Goal: Task Accomplishment & Management: Use online tool/utility

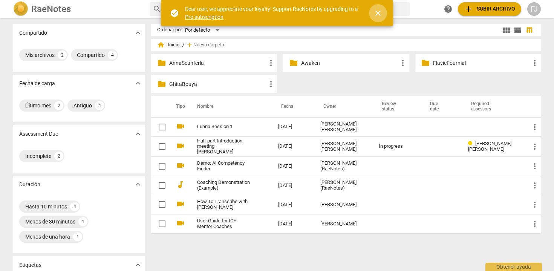
click at [375, 15] on span "close" at bounding box center [377, 13] width 9 height 9
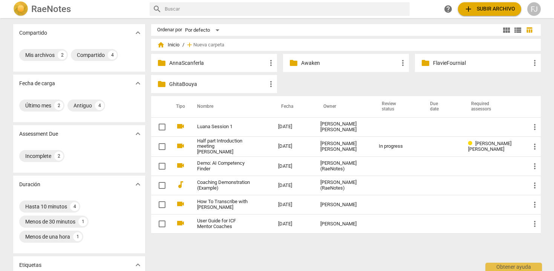
click at [438, 63] on p "FlavieFournial" at bounding box center [481, 63] width 97 height 8
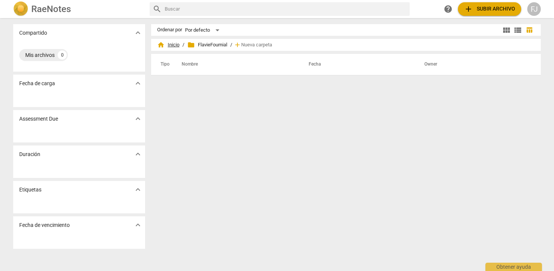
click at [168, 44] on span "home Inicio" at bounding box center [168, 45] width 22 height 8
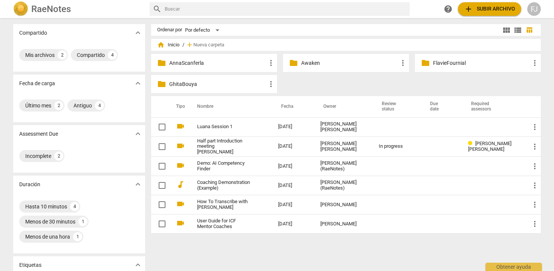
click at [196, 65] on p "AnnaScanferla" at bounding box center [217, 63] width 97 height 8
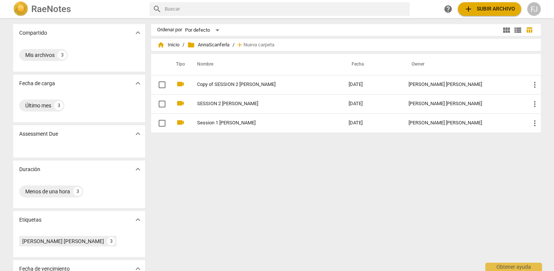
click at [241, 45] on span "add" at bounding box center [240, 45] width 8 height 8
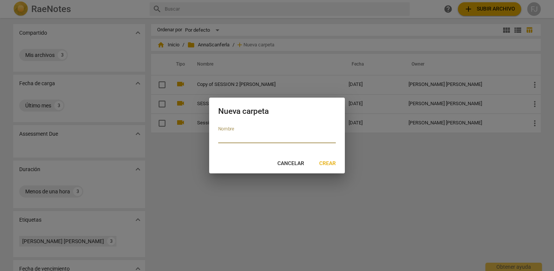
click at [215, 44] on div at bounding box center [277, 135] width 554 height 271
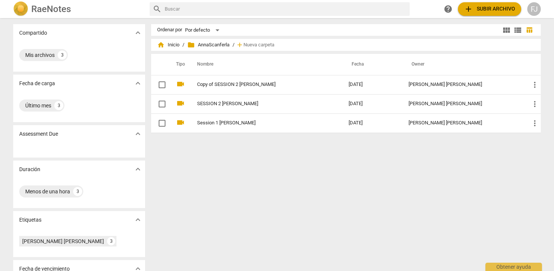
click at [479, 11] on span "add Subir archivo" at bounding box center [489, 9] width 51 height 9
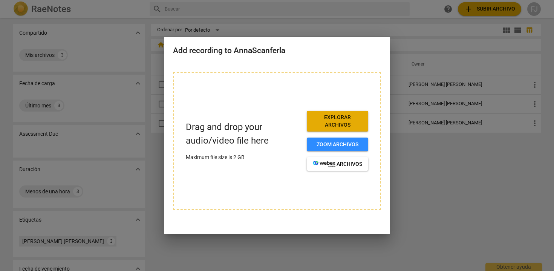
click at [346, 128] on span "Explorar archivos" at bounding box center [337, 121] width 49 height 15
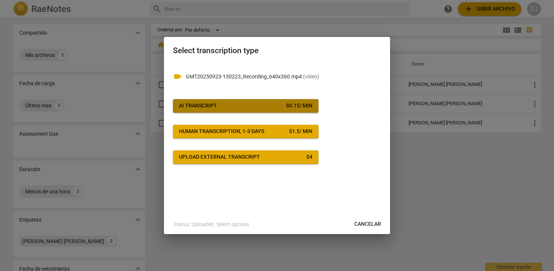
click at [307, 108] on div "$ 0.15 / min" at bounding box center [299, 106] width 26 height 8
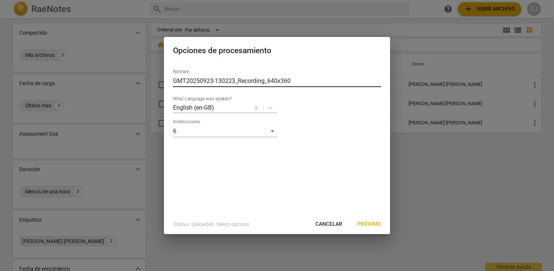
click at [287, 75] on input "GMT20250923-130223_Recording_640x360" at bounding box center [277, 81] width 208 height 12
click at [292, 79] on input "GMT20250923-130223_Recording_640x360" at bounding box center [277, 81] width 208 height 12
drag, startPoint x: 292, startPoint y: 79, endPoint x: 153, endPoint y: 82, distance: 139.0
click at [153, 82] on div "Opciones de procesamiento Nombre GMT20250923-130223_Recording_640x360 What Lang…" at bounding box center [277, 135] width 554 height 271
type input "SESSION 3 [PERSON_NAME]"
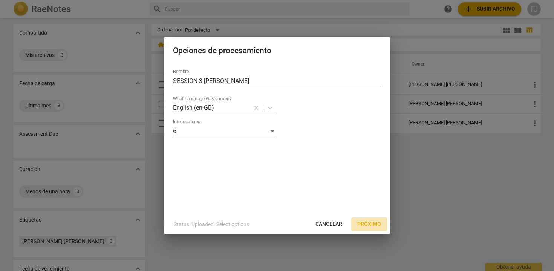
click at [372, 223] on span "Próximo" at bounding box center [369, 224] width 24 height 8
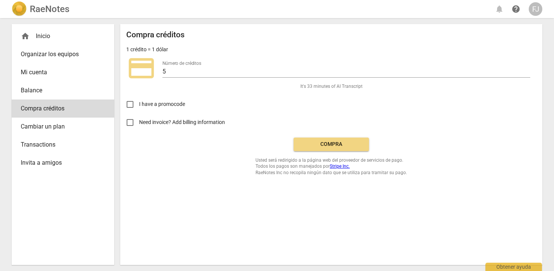
click at [348, 146] on span "Compra" at bounding box center [330, 144] width 63 height 8
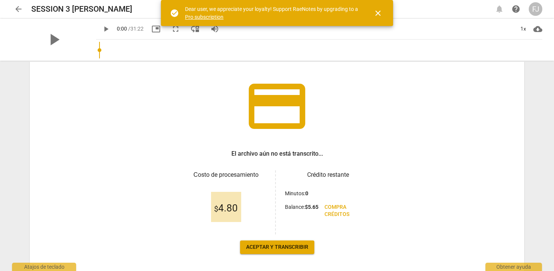
scroll to position [49, 0]
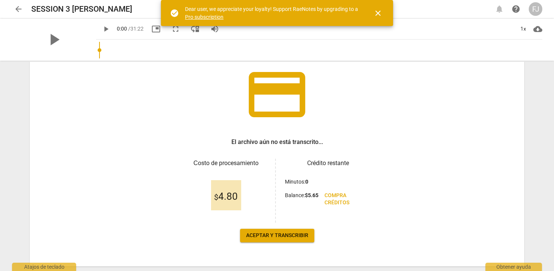
click at [282, 234] on span "Aceptar y transcribir" at bounding box center [277, 236] width 62 height 8
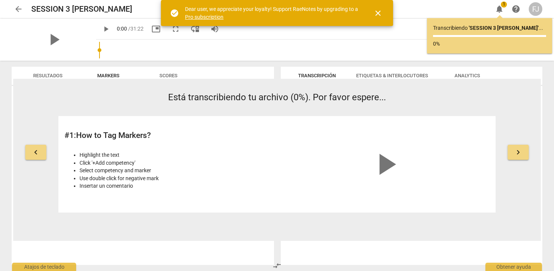
click at [381, 14] on span "close" at bounding box center [377, 13] width 9 height 9
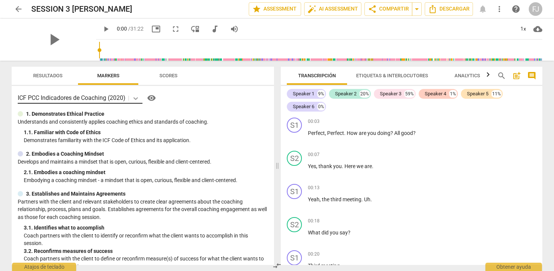
click at [136, 98] on icon at bounding box center [135, 98] width 5 height 3
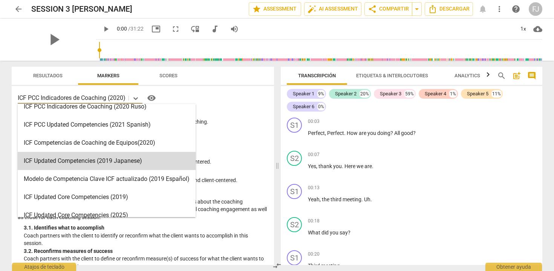
scroll to position [113, 0]
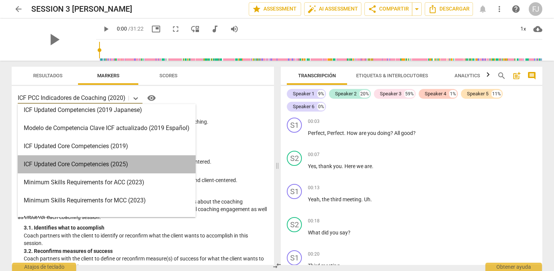
click at [128, 162] on div "ICF Updated Core Competencies (2025)" at bounding box center [107, 164] width 178 height 18
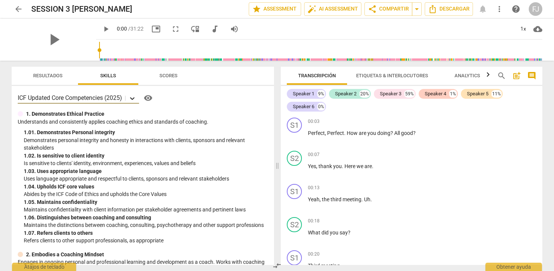
click at [133, 98] on icon at bounding box center [132, 98] width 5 height 3
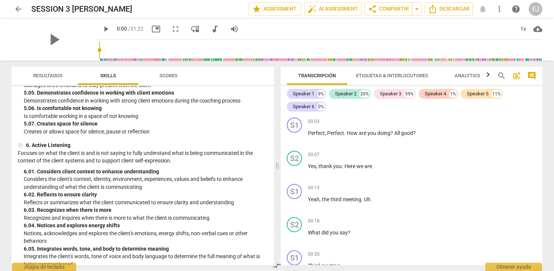
scroll to position [877, 0]
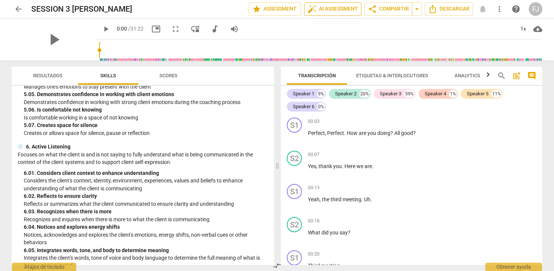
click at [322, 7] on span "auto_fix_high AI Assessment" at bounding box center [332, 9] width 50 height 9
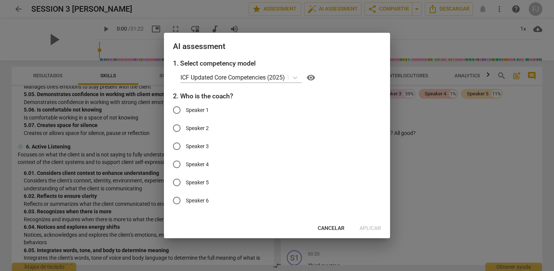
click at [329, 227] on span "Cancelar" at bounding box center [330, 228] width 27 height 8
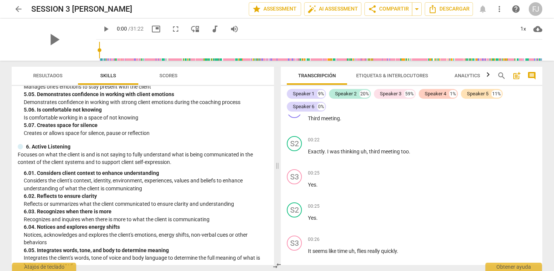
scroll to position [148, 0]
click at [112, 79] on span "Skills" at bounding box center [108, 76] width 34 height 10
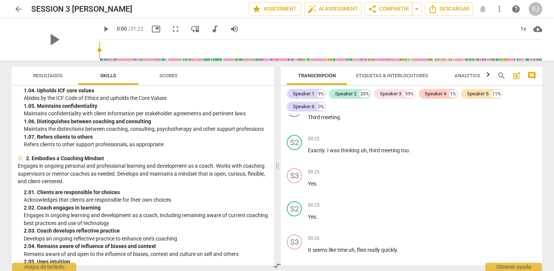
scroll to position [0, 0]
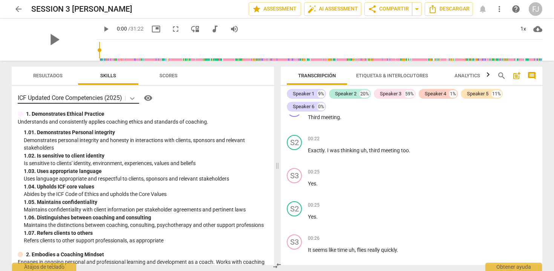
click at [134, 99] on icon at bounding box center [132, 98] width 5 height 3
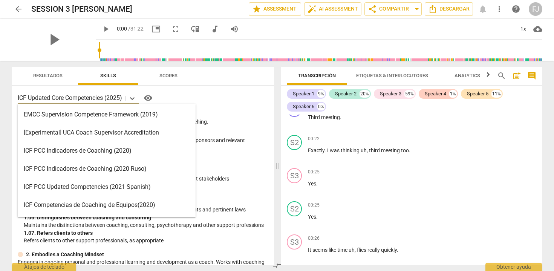
click at [119, 148] on div "ICF PCC Indicadores de Coaching (2020)" at bounding box center [107, 151] width 178 height 18
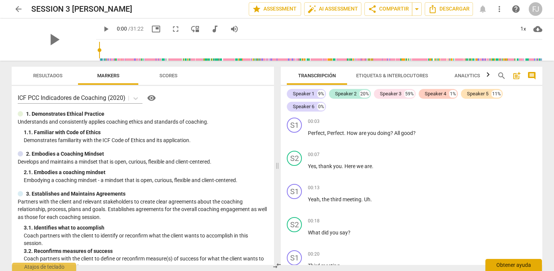
click at [510, 264] on div "Obtener ayuda" at bounding box center [513, 265] width 56 height 12
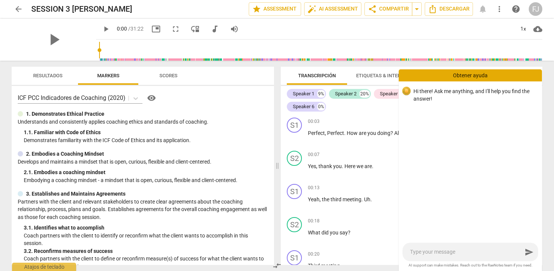
type textarea "H"
type textarea "HE"
type textarea "HEL"
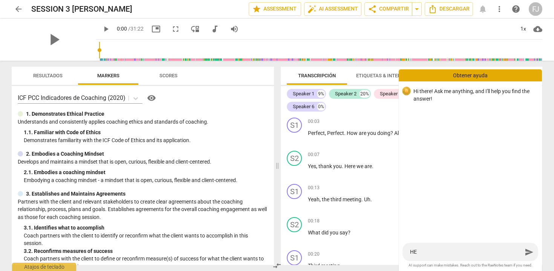
type textarea "HEL"
type textarea "HELL"
type textarea "HELLO"
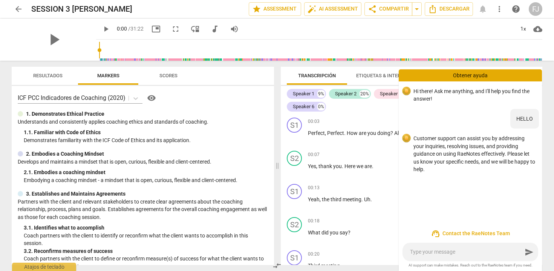
type textarea "T"
type textarea "TE"
type textarea "TEH"
type textarea "TEHR"
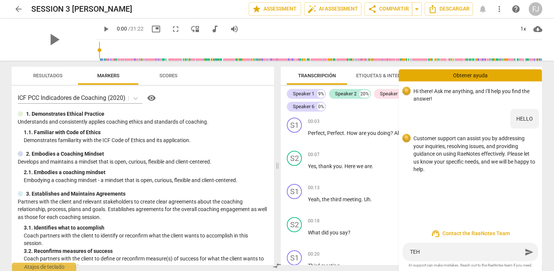
type textarea "TEHR"
type textarea "TEHRE"
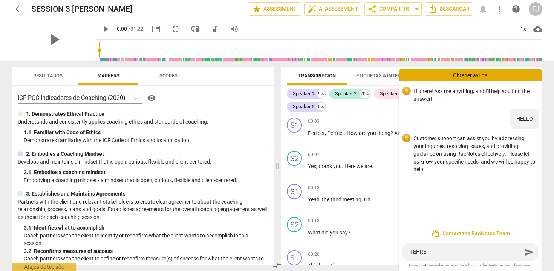
type textarea "TEHRE"
type textarea "TEHR"
type textarea "TEH"
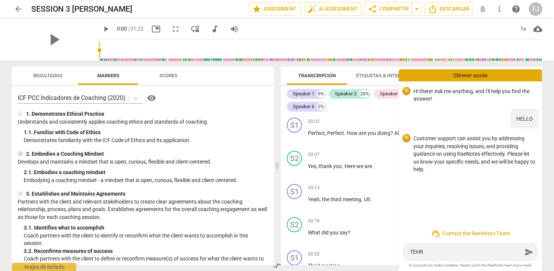
type textarea "TEH"
type textarea "TE"
type textarea "T"
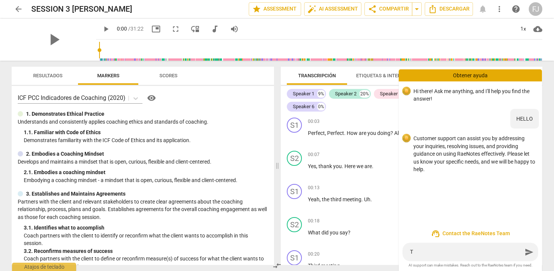
type textarea "Th"
type textarea "The"
type textarea "Ther"
type textarea "There"
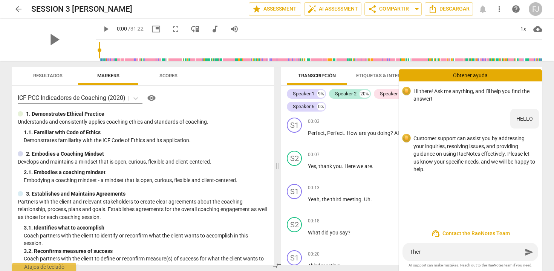
type textarea "There"
type textarea "There a"
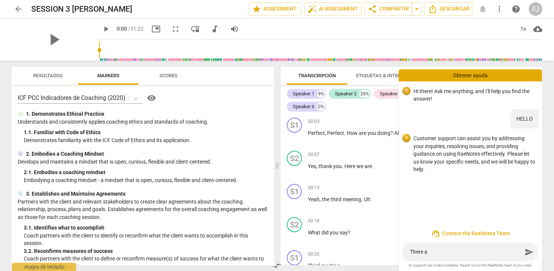
type textarea "There ar"
type textarea "There are"
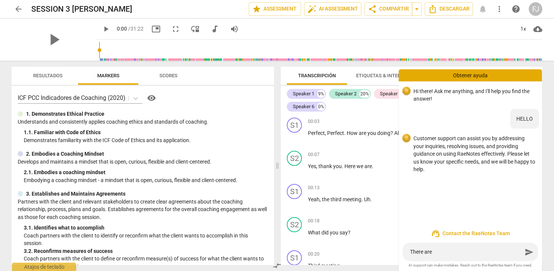
type textarea "There are"
type textarea "There are o"
type textarea "There are on"
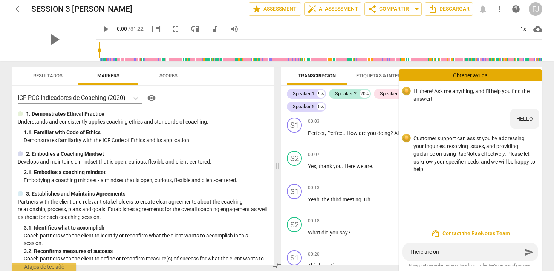
type textarea "There are onl"
type textarea "There are only"
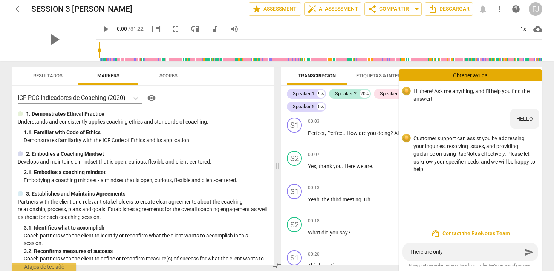
type textarea "There are only"
type textarea "There are only 2"
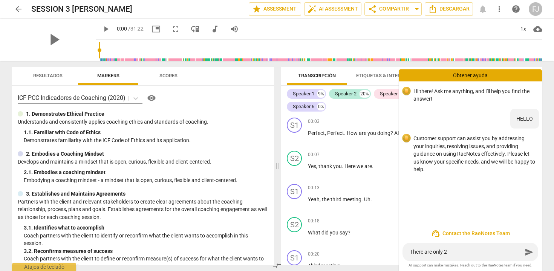
type textarea "There are only 2 s"
type textarea "There are only 2 sp"
type textarea "There are only 2 spe"
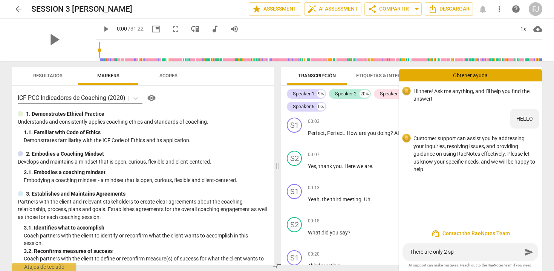
type textarea "There are only 2 spe"
type textarea "There are only 2 spea"
type textarea "There are only 2 speak"
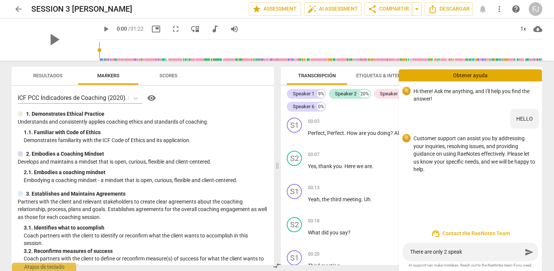
type textarea "There are only 2 speake"
type textarea "There are only 2 speaker"
type textarea "There are only 2 speakers"
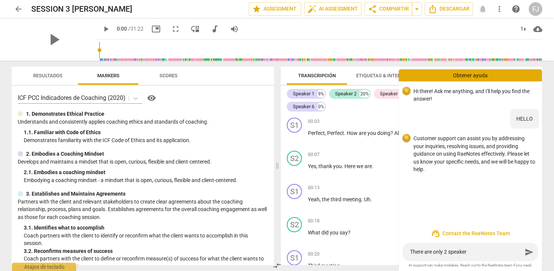
type textarea "There are only 2 speakers"
type textarea "There are only 2 speakers o"
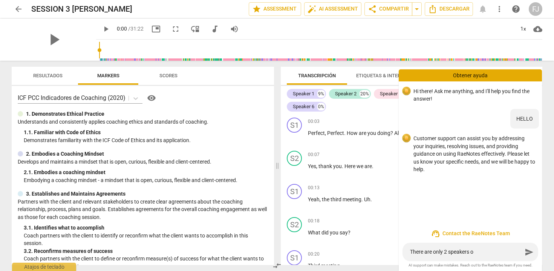
type textarea "There are only 2 speakers on"
type textarea "There are only 2 speakers on t"
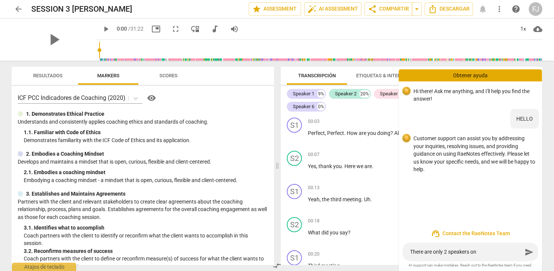
type textarea "There are only 2 speakers on t"
type textarea "There are only 2 speakers on th"
type textarea "There are only 2 speakers on thi"
type textarea "There are only 2 speakers on this"
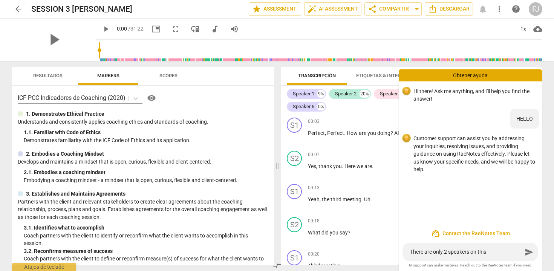
type textarea "There are only 2 speakers on this s"
type textarea "There are only 2 speakers on this se"
type textarea "There are only 2 speakers on this ses"
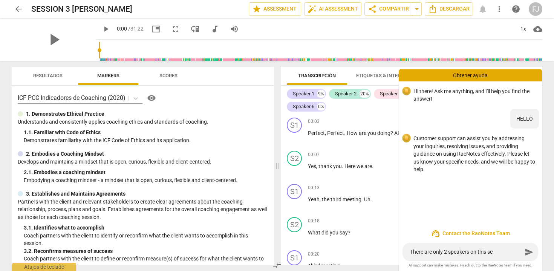
type textarea "There are only 2 speakers on this ses"
type textarea "There are only 2 speakers on this sess"
type textarea "There are only 2 speakers on this sessi"
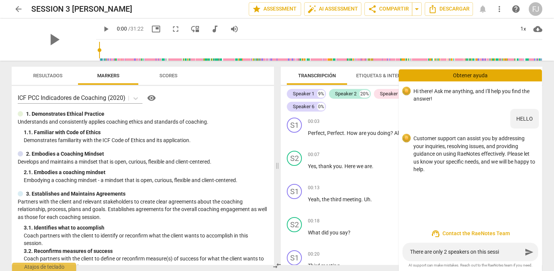
type textarea "There are only 2 speakers on this sessio"
type textarea "There are only 2 speakers on this session"
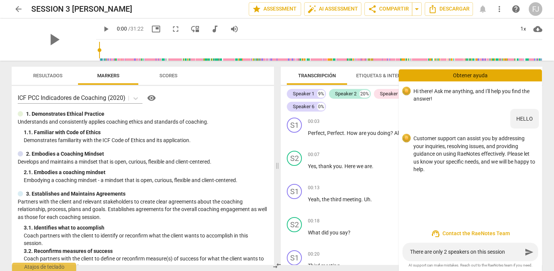
type textarea "There are only 2 speakers on this session"
type textarea "There are only 2 speakers on this session b"
type textarea "There are only 2 speakers on this session bu"
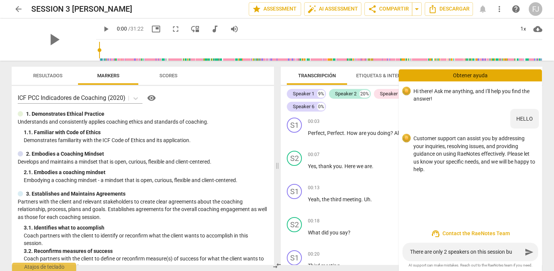
type textarea "There are only 2 speakers on this session but"
type textarea "There are only 2 speakers on this session but y"
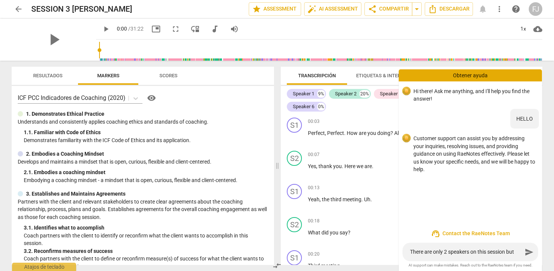
type textarea "There are only 2 speakers on this session but y"
type textarea "There are only 2 speakers on this session but yo"
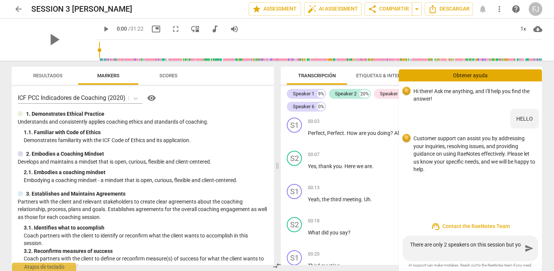
type textarea "There are only 2 speakers on this session but you"
type textarea "There are only 2 speakers on this session but yo"
type textarea "There are only 2 speakers on this session but you"
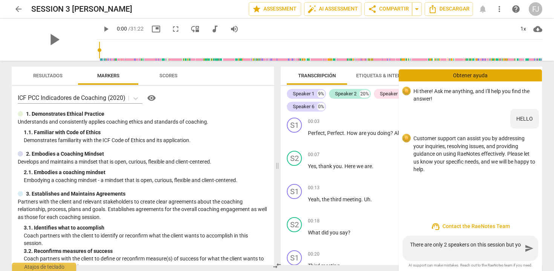
type textarea "There are only 2 speakers on this session but you"
type textarea "There are only 2 speakers on this session but you m"
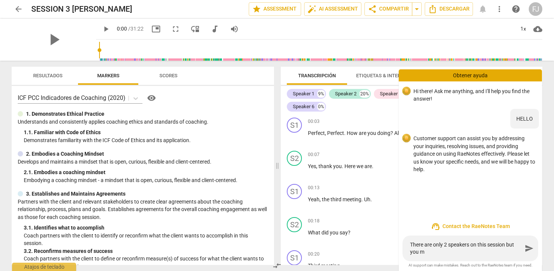
type textarea "There are only 2 speakers on this session but you ma"
type textarea "There are only 2 speakers on this session but you mar"
type textarea "There are only 2 speakers on this session but you mark"
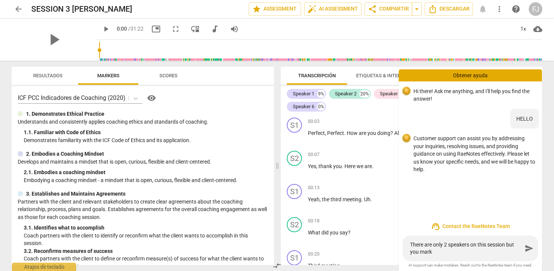
type textarea "There are only 2 speakers on this session but you marke"
type textarea "There are only 2 speakers on this session but you marked"
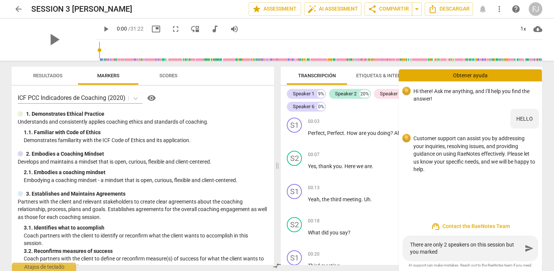
type textarea "There are only 2 speakers on this session but you marked 6"
type textarea "There are only 2 speakers on this session but you marked 6 s"
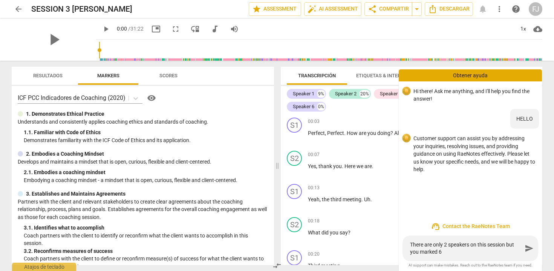
type textarea "There are only 2 speakers on this session but you marked 6 s"
type textarea "There are only 2 speakers on this session but you marked 6 sp"
type textarea "There are only 2 speakers on this session but you marked 6 spe"
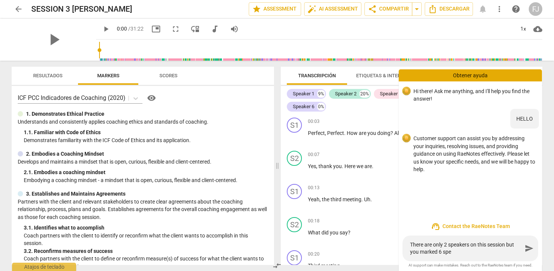
type textarea "There are only 2 speakers on this session but you marked 6 spea"
type textarea "There are only 2 speakers on this session but you marked 6 speaj"
type textarea "There are only 2 speakers on this session but you marked 6 spea"
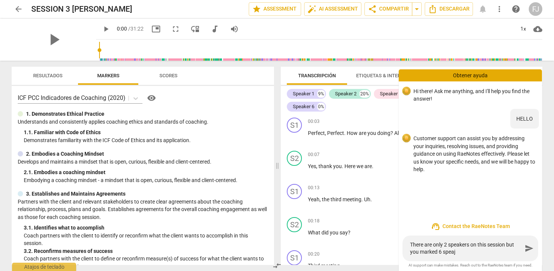
type textarea "There are only 2 speakers on this session but you marked 6 spea"
type textarea "There are only 2 speakers on this session but you marked 6 speak"
type textarea "There are only 2 speakers on this session but you marked 6 speake"
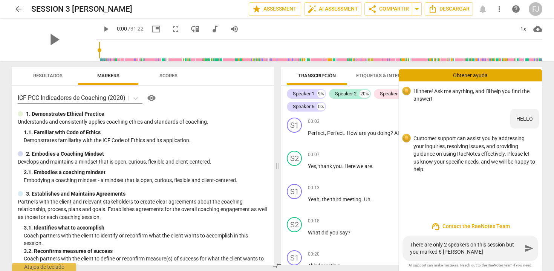
type textarea "There are only 2 speakers on this session but you marked 6 speaker"
type textarea "There are only 2 speakers on this session but you marked 6 speakers"
type textarea "There are only 2 speakers on this session but you marked 6 speakers."
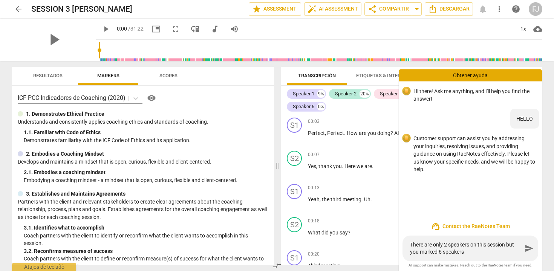
type textarea "There are only 2 speakers on this session but you marked 6 speakers."
type textarea "There are only 2 speakers on this session but you marked 6 speakers.."
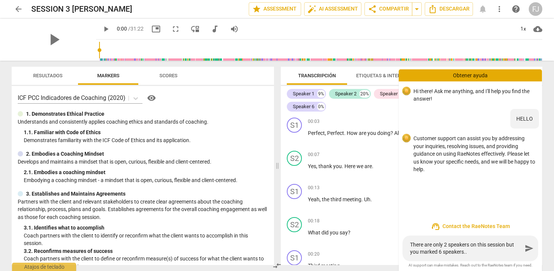
type textarea "There are only 2 speakers on this session but you marked 6 speakers.. c"
type textarea "There are only 2 speakers on this session but you marked 6 speakers.. ca"
type textarea "There are only 2 speakers on this session but you marked 6 speakers.. can"
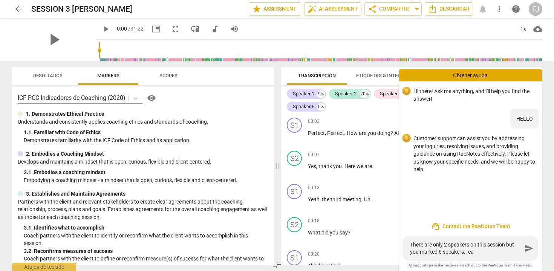
type textarea "There are only 2 speakers on this session but you marked 6 speakers.. can"
type textarea "There are only 2 speakers on this session but you marked 6 speakers.. can y"
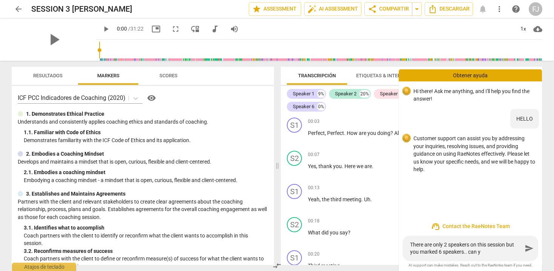
type textarea "There are only 2 speakers on this session but you marked 6 speakers.. can yo"
type textarea "There are only 2 speakers on this session but you marked 6 speakers.. can yoi"
type textarea "There are only 2 speakers on this session but you marked 6 speakers.. can yoiu"
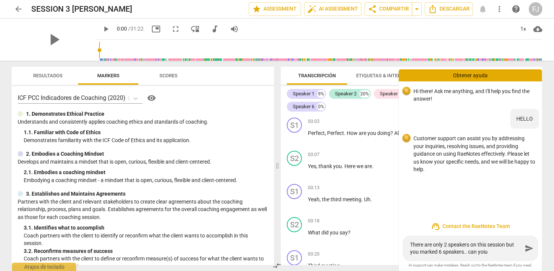
type textarea "There are only 2 speakers on this session but you marked 6 speakers.. can yoiu"
type textarea "There are only 2 speakers on this session but you marked 6 speakers.. can yoi"
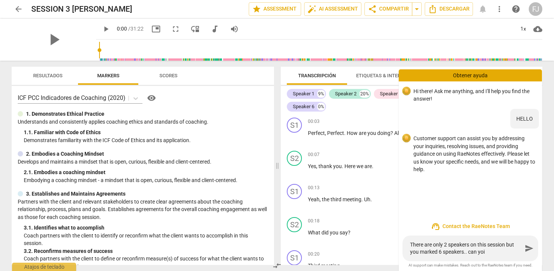
type textarea "There are only 2 speakers on this session but you marked 6 speakers.. can yo"
type textarea "There are only 2 speakers on this session but you marked 6 speakers.. can you"
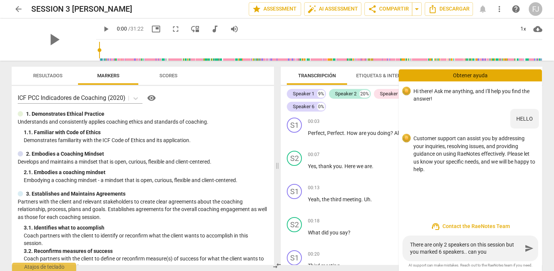
type textarea "There are only 2 speakers on this session but you marked 6 speakers.. can you"
type textarea "There are only 2 speakers on this session but you marked 6 speakers.. can you r"
type textarea "There are only 2 speakers on this session but you marked 6 speakers.. can you re"
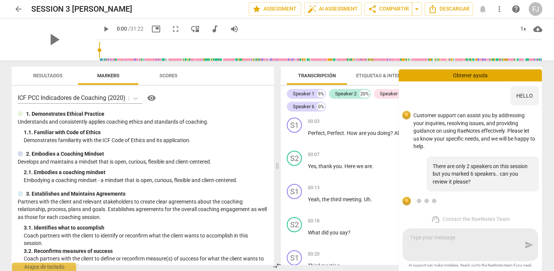
scroll to position [52, 0]
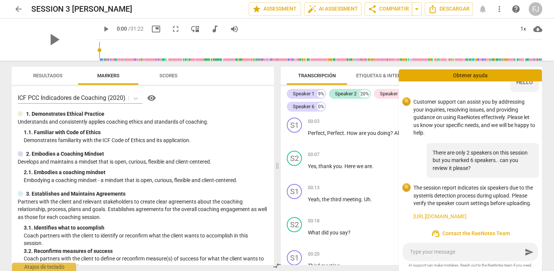
click at [504, 212] on link "https://www.raenotes.com/help/transcription_edit.html" at bounding box center [474, 216] width 122 height 8
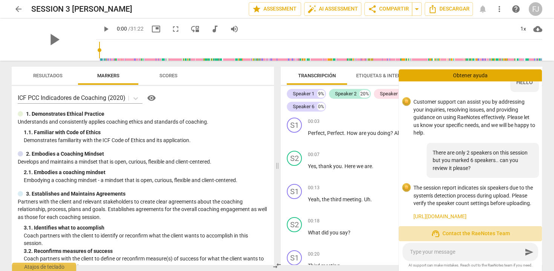
click at [461, 234] on span "support_agent Contact the RaeNotes Team" at bounding box center [469, 233] width 131 height 9
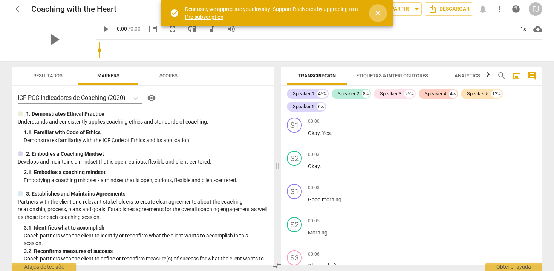
click at [381, 12] on span "close" at bounding box center [377, 13] width 9 height 9
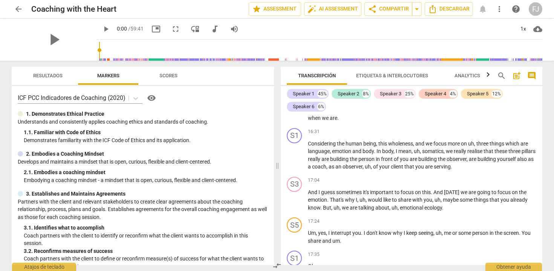
scroll to position [4387, 0]
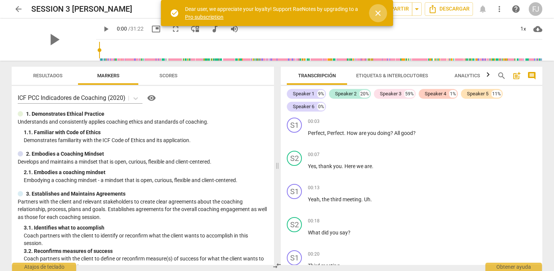
click at [377, 11] on span "close" at bounding box center [377, 13] width 9 height 9
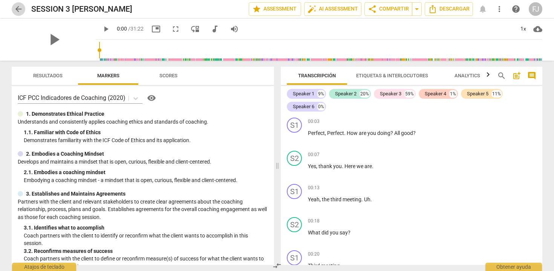
click at [19, 12] on span "arrow_back" at bounding box center [18, 9] width 9 height 9
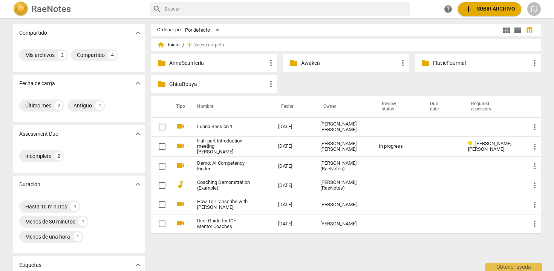
click at [483, 9] on span "add Subir archivo" at bounding box center [489, 9] width 51 height 9
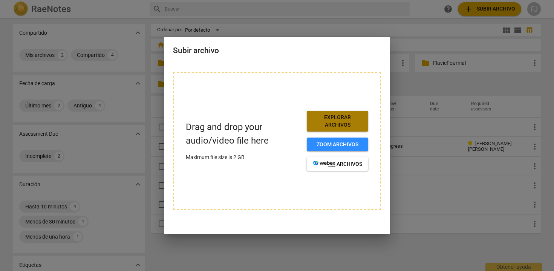
click at [341, 125] on span "Explorar archivos" at bounding box center [337, 121] width 49 height 15
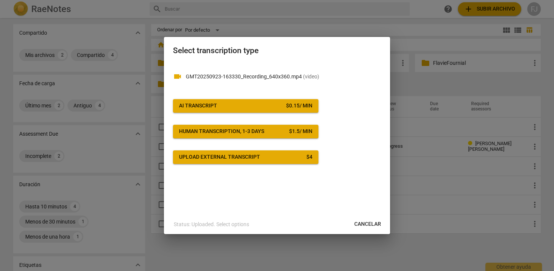
click at [282, 110] on button "AI Transcript $ 0.15 / min" at bounding box center [245, 106] width 145 height 14
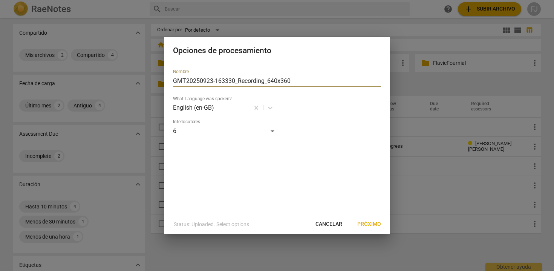
click at [280, 84] on input "GMT20250923-163330_Recording_640x360" at bounding box center [277, 81] width 208 height 12
drag, startPoint x: 294, startPoint y: 81, endPoint x: 104, endPoint y: 73, distance: 191.1
click at [104, 73] on div "Opciones de procesamiento Nombre GMT20250923-163330_Recording_640x360 What Lang…" at bounding box center [277, 135] width 554 height 271
type input "SESSION 1 [PERSON_NAME]"
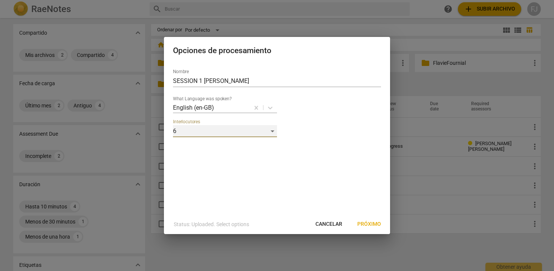
click at [269, 131] on div "6" at bounding box center [225, 131] width 104 height 12
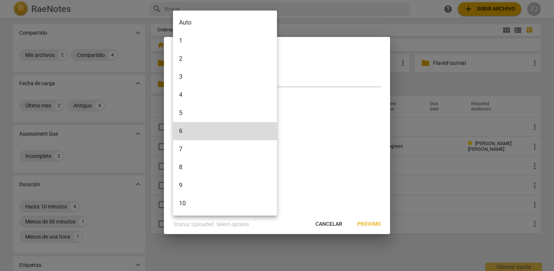
click at [255, 63] on li "2" at bounding box center [225, 59] width 104 height 18
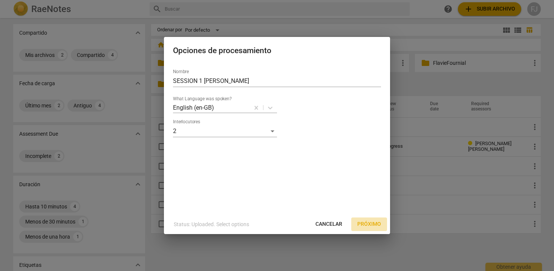
click at [361, 221] on span "Próximo" at bounding box center [369, 224] width 24 height 8
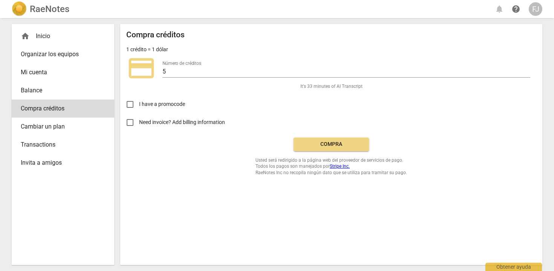
click at [343, 145] on span "Compra" at bounding box center [330, 144] width 63 height 8
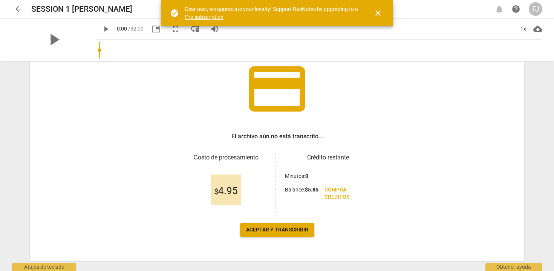
scroll to position [69, 0]
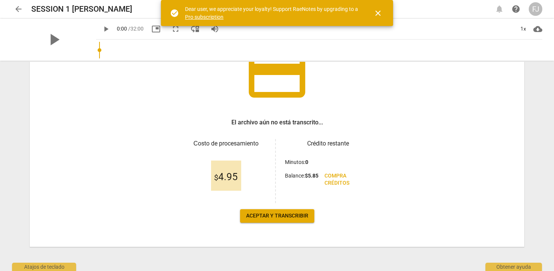
click at [283, 217] on span "Aceptar y transcribir" at bounding box center [277, 216] width 62 height 8
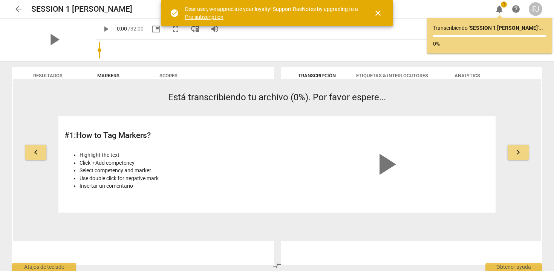
click at [373, 15] on span "close" at bounding box center [377, 13] width 9 height 9
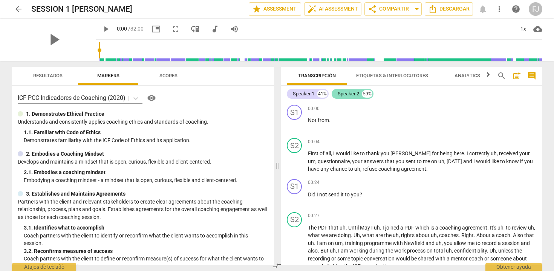
click at [355, 94] on div "Speaker 2" at bounding box center [347, 94] width 21 height 8
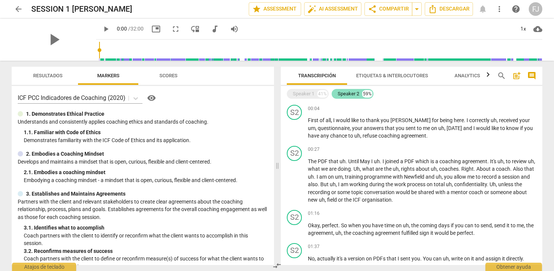
click at [355, 93] on div "Speaker 2" at bounding box center [347, 94] width 21 height 8
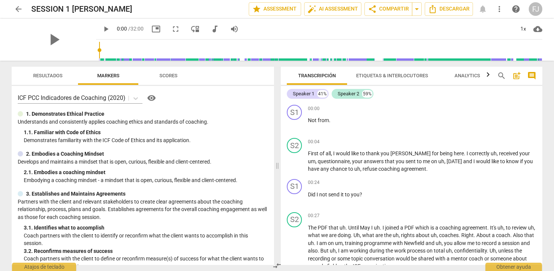
click at [371, 73] on span "Etiquetas & Interlocutores" at bounding box center [392, 76] width 72 height 6
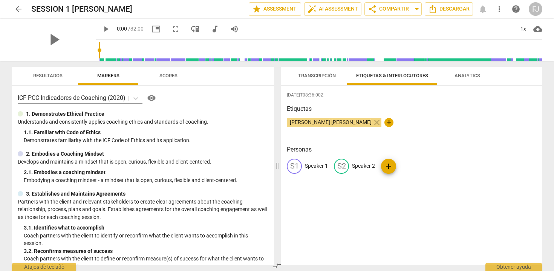
click at [311, 76] on span "Transcripción" at bounding box center [317, 76] width 38 height 6
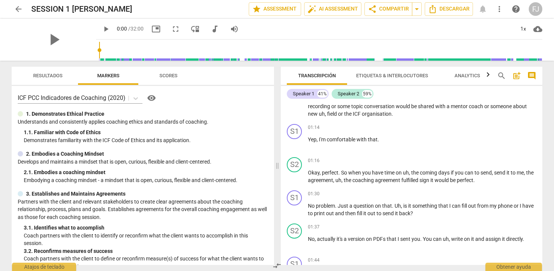
scroll to position [0, 0]
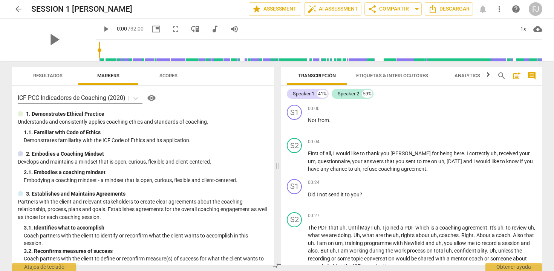
click at [378, 80] on span "Etiquetas & Interlocutores" at bounding box center [392, 76] width 90 height 10
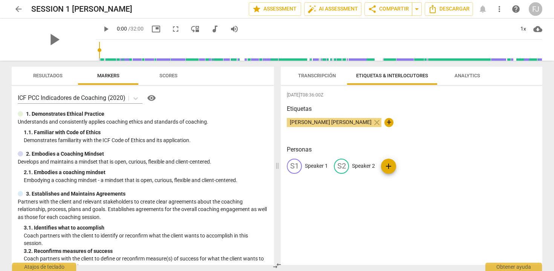
click at [337, 122] on span "[PERSON_NAME] [PERSON_NAME]" at bounding box center [331, 122] width 88 height 6
click at [384, 166] on span "add" at bounding box center [388, 166] width 15 height 9
click at [459, 169] on span "delete" at bounding box center [463, 166] width 8 height 8
click at [358, 166] on p "Speaker 2" at bounding box center [363, 166] width 23 height 8
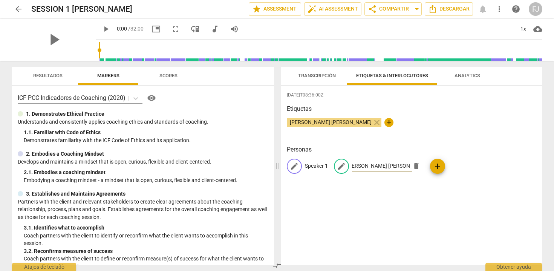
type input "[PERSON_NAME] [PERSON_NAME]"
click at [312, 166] on p "Speaker 1" at bounding box center [316, 166] width 23 height 8
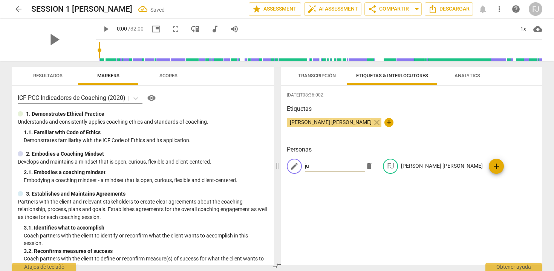
type input "j"
type input "[PERSON_NAME]"
click at [337, 209] on div "2025-09-30T08:36:00Z Etiquetas Fanny Jeanne BERNADET close + Personas edit Just…" at bounding box center [411, 175] width 261 height 179
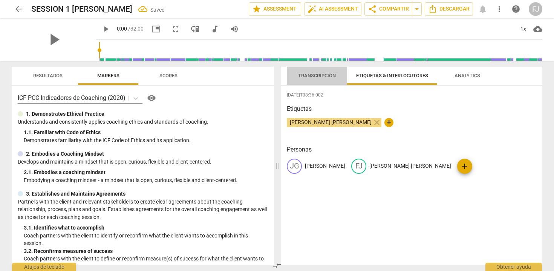
click at [321, 75] on span "Transcripción" at bounding box center [317, 76] width 38 height 6
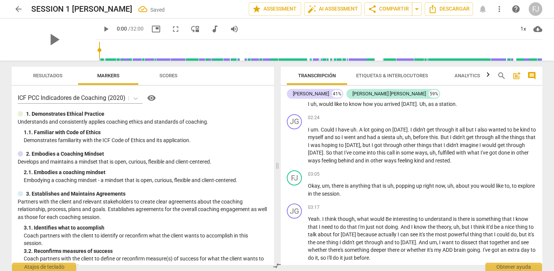
scroll to position [447, 0]
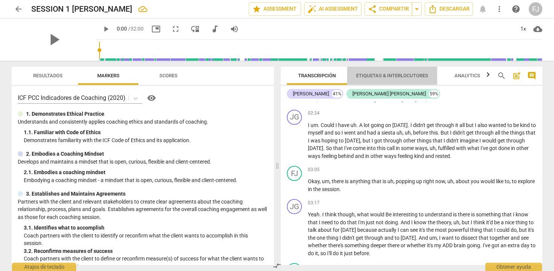
click at [407, 76] on span "Etiquetas & Interlocutores" at bounding box center [392, 76] width 72 height 6
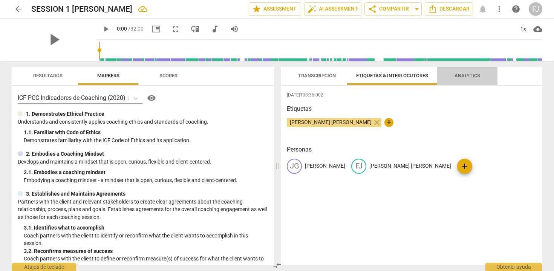
click at [462, 76] on span "Analytics" at bounding box center [467, 76] width 26 height 6
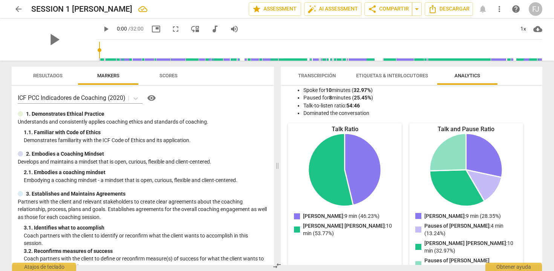
scroll to position [0, 0]
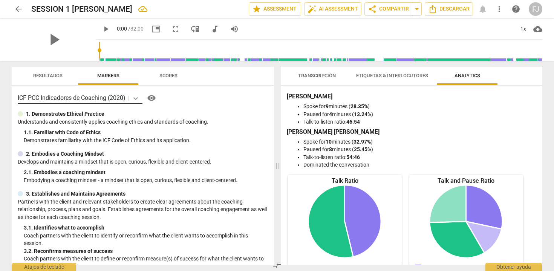
click at [136, 96] on icon at bounding box center [136, 99] width 8 height 8
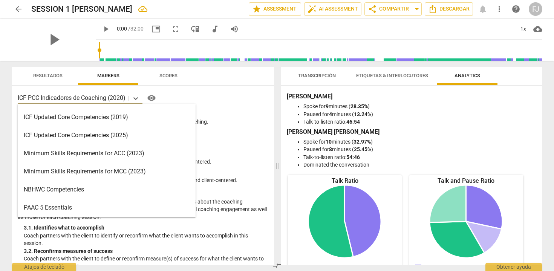
scroll to position [139, 0]
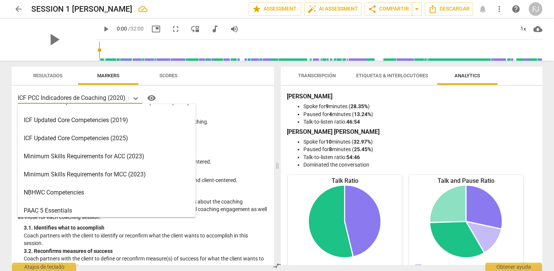
click at [131, 143] on div "ICF Updated Core Competencies (2025)" at bounding box center [107, 138] width 178 height 18
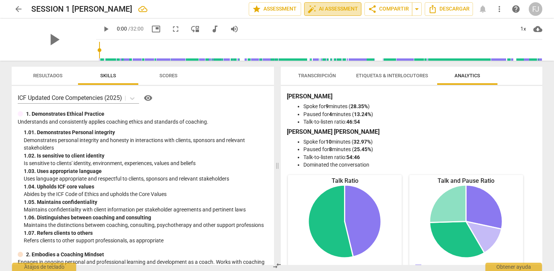
click at [316, 10] on span "auto_fix_high AI Assessment" at bounding box center [332, 9] width 50 height 9
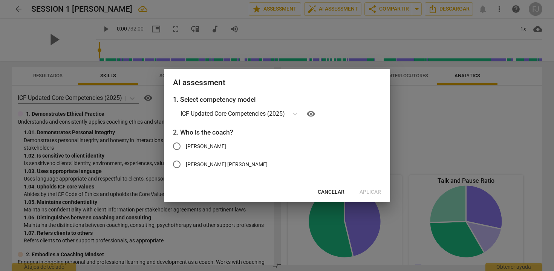
click at [179, 167] on input "[PERSON_NAME] [PERSON_NAME]" at bounding box center [177, 164] width 18 height 18
radio input "true"
click at [367, 192] on span "Aplicar" at bounding box center [369, 192] width 21 height 8
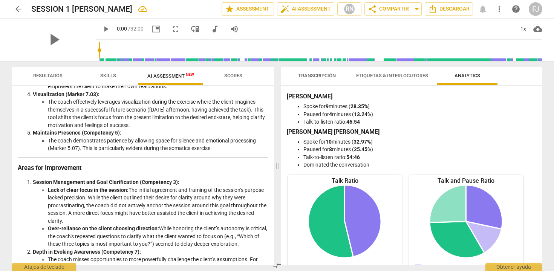
scroll to position [508, 0]
click at [398, 8] on span "share Compartir" at bounding box center [388, 9] width 41 height 9
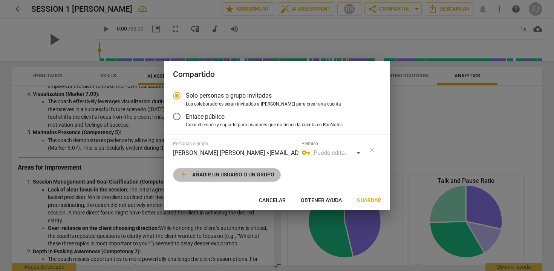
click at [266, 172] on span "add Añadir un usuario o un grupo" at bounding box center [226, 174] width 95 height 9
radio input "false"
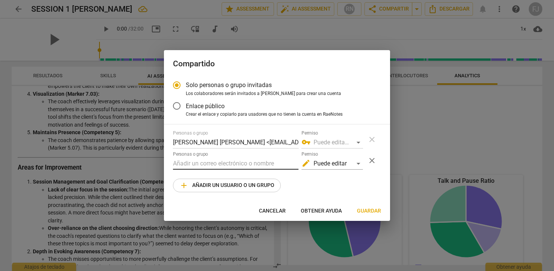
click at [262, 162] on input "text" at bounding box center [235, 163] width 125 height 12
type input "B"
paste input "betina.mazzarino newfieldnetwork.com"
click at [360, 211] on span "Guardar" at bounding box center [369, 211] width 24 height 8
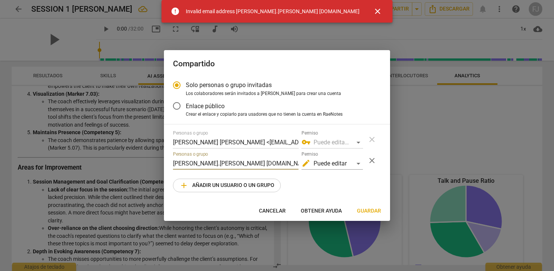
click at [221, 163] on input "betina.mazzarino newfieldnetwork.com" at bounding box center [235, 163] width 125 height 12
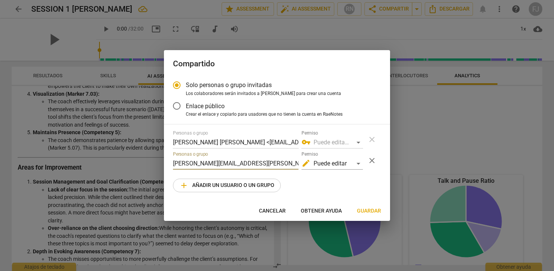
type input "betina.mazzarino@newfieldnetwork.com"
click at [360, 212] on span "Guardar" at bounding box center [369, 211] width 24 height 8
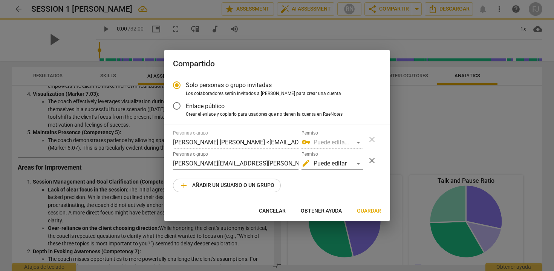
radio input "false"
type input "Betina Mazzarino <betina.mazzarino@newfieldnetwork.com>"
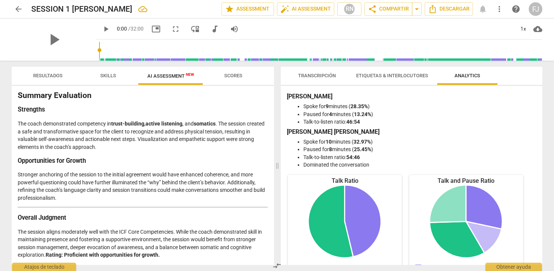
scroll to position [1119, 0]
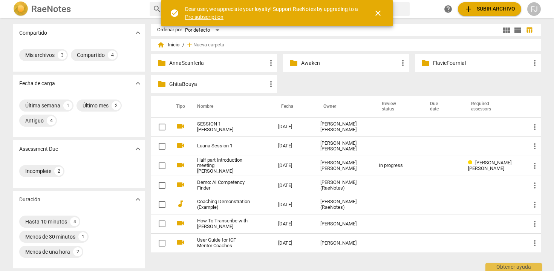
click at [222, 66] on p "AnnaScanferla" at bounding box center [217, 63] width 97 height 8
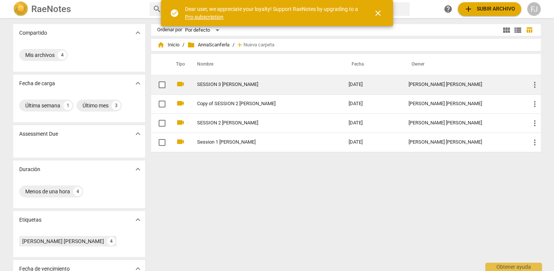
click at [229, 87] on link "SESSION 3 [PERSON_NAME]" at bounding box center [259, 85] width 124 height 6
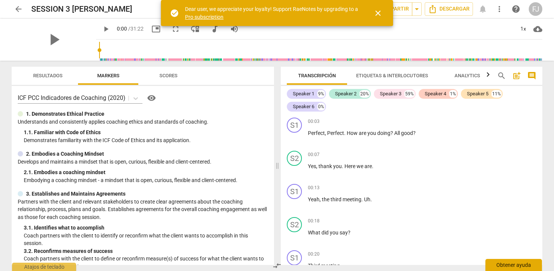
click at [507, 265] on div "Obtener ayuda" at bounding box center [513, 265] width 56 height 12
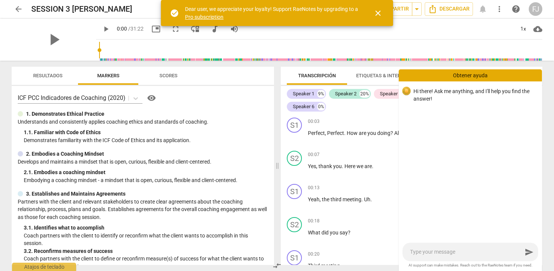
click at [478, 250] on textarea at bounding box center [466, 251] width 112 height 7
type textarea "i"
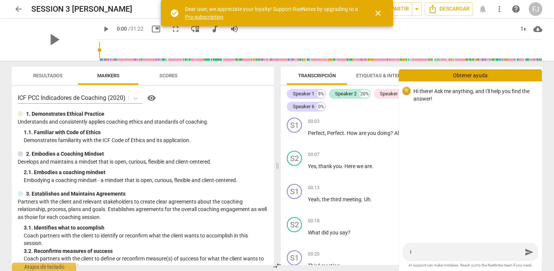
type textarea "i h"
type textarea "i ha"
type textarea "i hav"
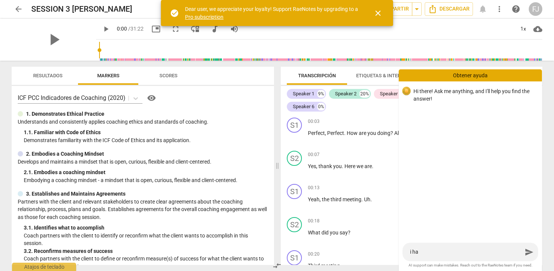
type textarea "i hav"
type textarea "i have"
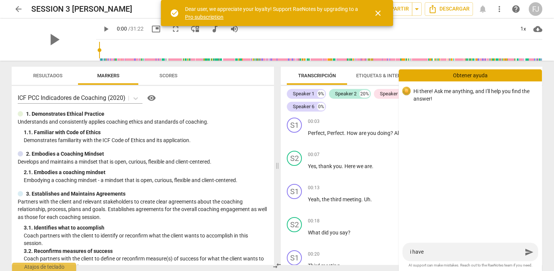
type textarea "i have m"
type textarea "i have mi"
type textarea "i have mis"
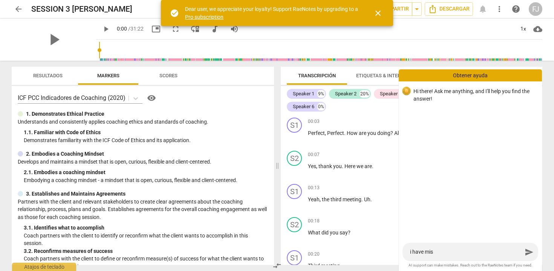
type textarea "i have mist"
type textarea "i have mista"
type textarea "i have [PERSON_NAME]"
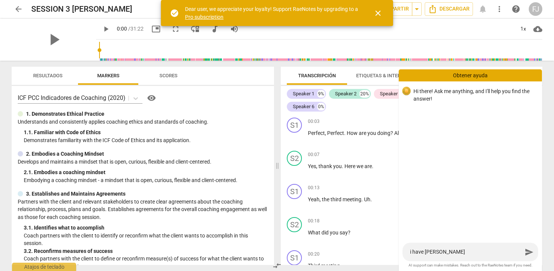
type textarea "i have mistake"
type textarea "i have mistaken"
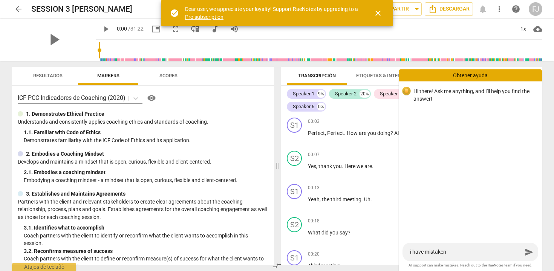
type textarea "i have mistaken"
type textarea "i have mistaken a"
type textarea "i have mistaken an"
type textarea "i have mistaken and"
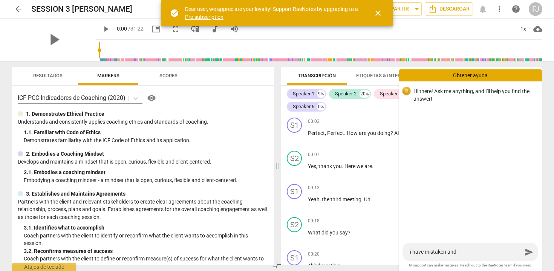
type textarea "i have mistaken and"
type textarea "i have mistaken and I"
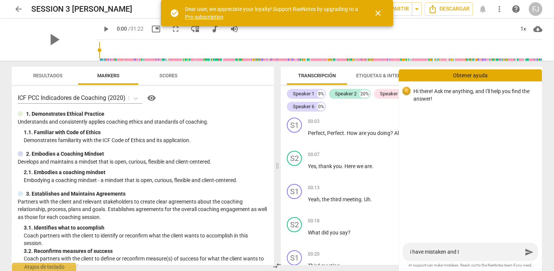
type textarea "i have mistaken and I"
type textarea "i have mistaken and I m"
type textarea "i have mistaken and I ma"
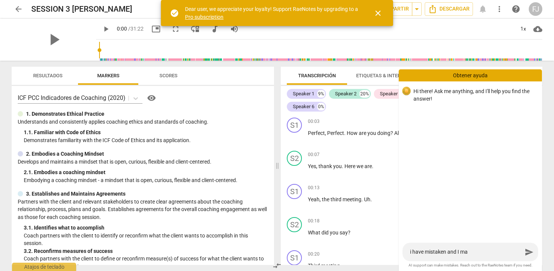
type textarea "i have mistaken and I mak"
type textarea "i have mistaken and I ma"
type textarea "i have mistaken and I m"
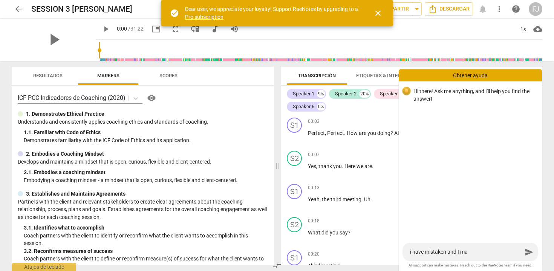
type textarea "i have mistaken and I m"
type textarea "i have mistaken and I"
type textarea "i have mistaken and I s"
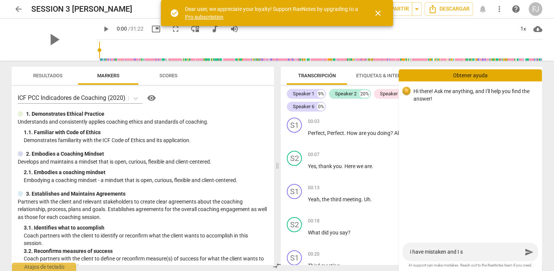
type textarea "i have mistaken and I se"
type textarea "i have mistaken and I sel"
type textarea "i have mistaken and I selc"
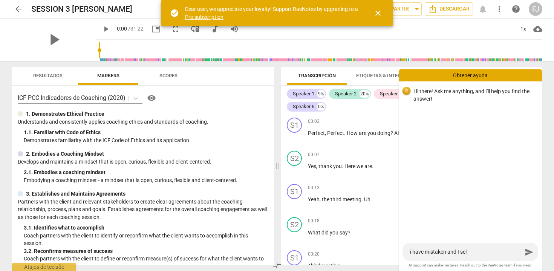
type textarea "i have mistaken and I selc"
type textarea "i have mistaken and I selct"
type textarea "i have mistaken and I selcte"
type textarea "i have mistaken and I selcted"
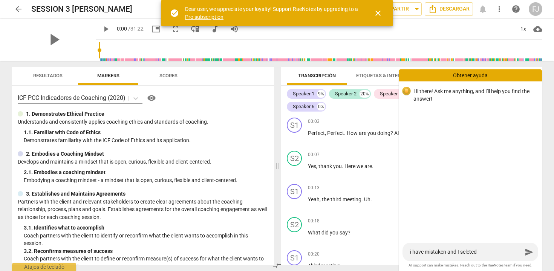
type textarea "i have mistaken and I selcted"
type textarea "i have mistaken and I selcte"
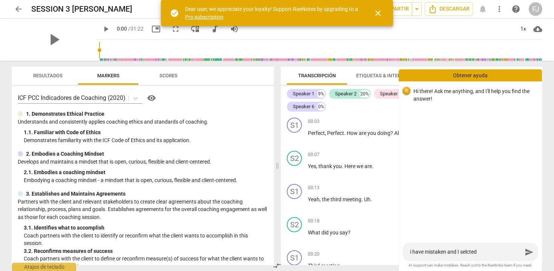
type textarea "i have mistaken and I selcte"
type textarea "i have mistaken and I selct"
type textarea "i have mistaken and I selc"
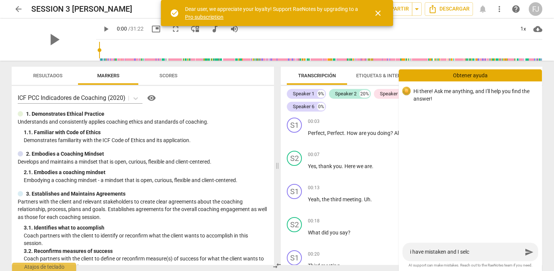
type textarea "i have mistaken and I sel"
type textarea "i have mistaken and I sele"
type textarea "i have mistaken and I selec"
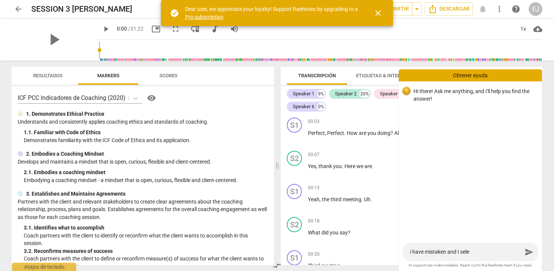
type textarea "i have mistaken and I selec"
type textarea "i have mistaken and I selecy"
type textarea "i have mistaken and I selec"
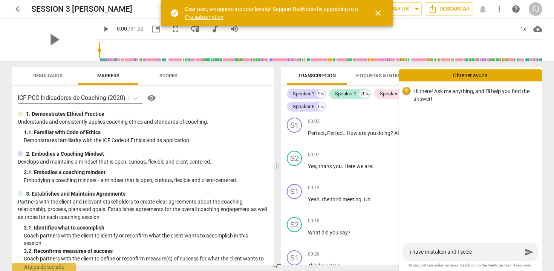
type textarea "i have mistaken and I select"
type textarea "i have mistaken and I selecte"
type textarea "i have mistaken and I selected"
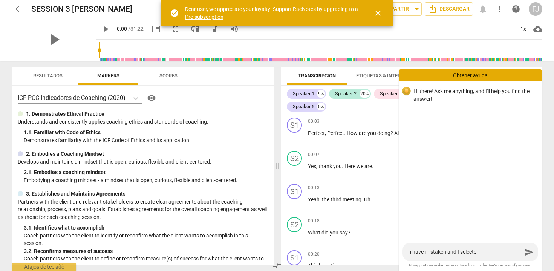
type textarea "i have mistaken and I selected"
type textarea "i have mistaken and I selected 6"
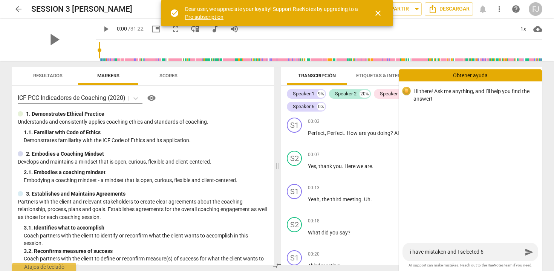
type textarea "i have mistaken and I selected 6"
type textarea "i have mistaken and I selected 6 s"
type textarea "i have mistaken and I selected 6 sp"
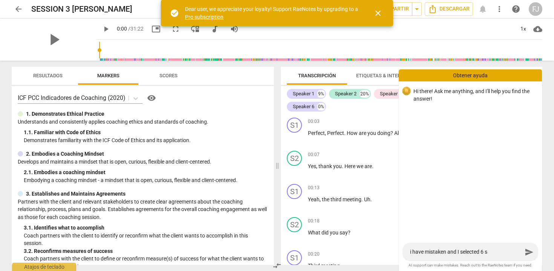
type textarea "i have mistaken and I selected 6 sp"
type textarea "i have mistaken and I selected 6 spe"
type textarea "i have mistaken and I selected 6 spea"
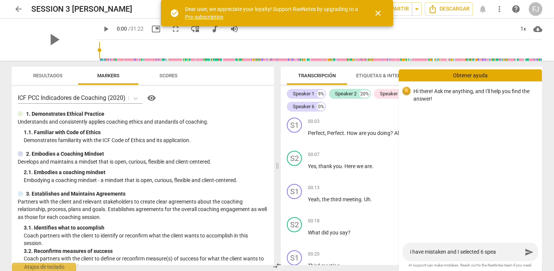
type textarea "i have mistaken and I selected 6 speak"
type textarea "i have mistaken and I selected 6 [PERSON_NAME]"
type textarea "i have mistaken and I selected 6 speaker"
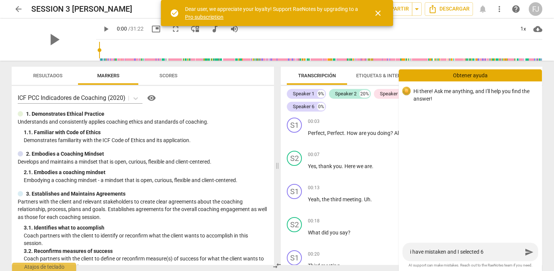
type textarea "i have mistaken and I selected 6 speaker"
type textarea "i have mistaken and I selected 6 speakers"
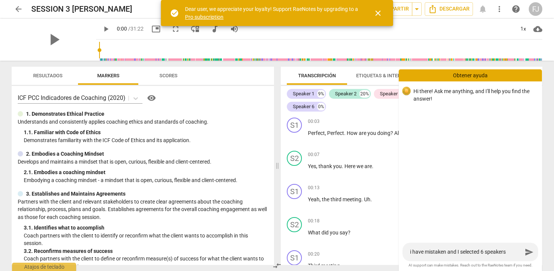
type textarea "i have mistaken and I selected 6 speakers w"
type textarea "i have mistaken and I selected 6 speakers wh"
type textarea "i have mistaken and I selected 6 speakers whe"
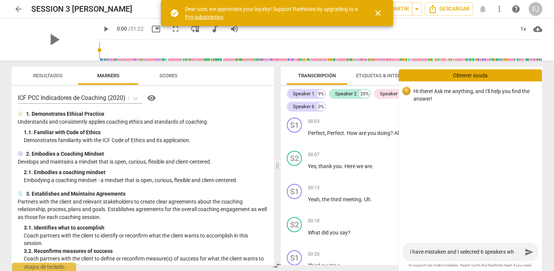
type textarea "i have mistaken and I selected 6 speakers whe"
type textarea "i have mistaken and I selected 6 speakers when"
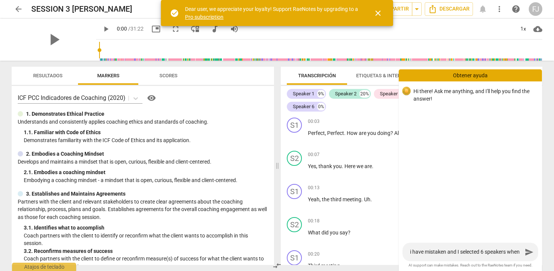
type textarea "i have mistaken and I selected 6 speakers when w"
type textarea "i have mistaken and I selected 6 speakers when we"
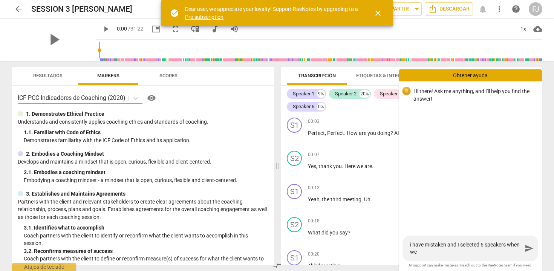
type textarea "i have mistaken and I selected 6 speakers when we"
type textarea "i have mistaken and I selected 6 speakers when we w"
type textarea "i have mistaken and I selected 6 speakers when we we"
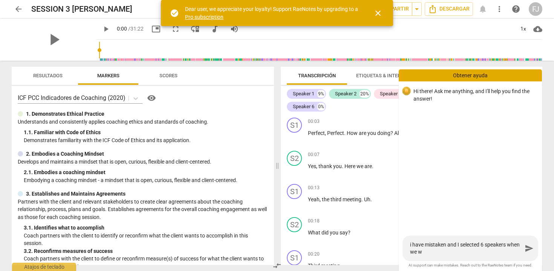
type textarea "i have mistaken and I selected 6 speakers when we we"
type textarea "i have mistaken and I selected 6 speakers when we wer"
type textarea "i have mistaken and I selected 6 speakers when we were"
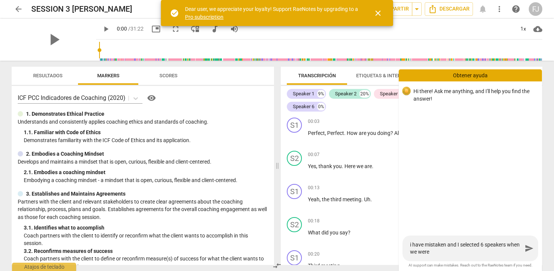
type textarea "i have mistaken and I selected 6 speakers when we were"
type textarea "i have mistaken and I selected 6 speakers when we were o"
type textarea "i have mistaken and I selected 6 speakers when we were on"
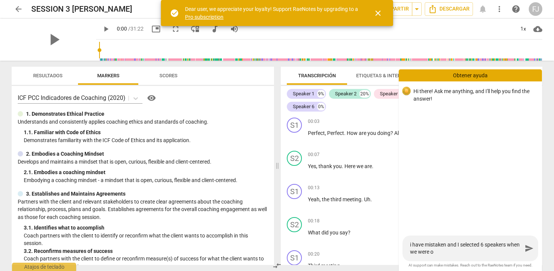
type textarea "i have mistaken and I selected 6 speakers when we were on"
type textarea "i have mistaken and I selected 6 speakers when we were onl"
type textarea "i have mistaken and I selected 6 speakers when we were only"
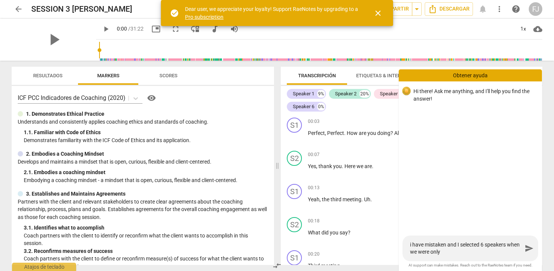
type textarea "i have mistaken and I selected 6 speakers when we were only"
type textarea "i have mistaken and I selected 6 speakers when we were only 2"
type textarea "i have mistaken and I selected 6 speakers when we were only 2,"
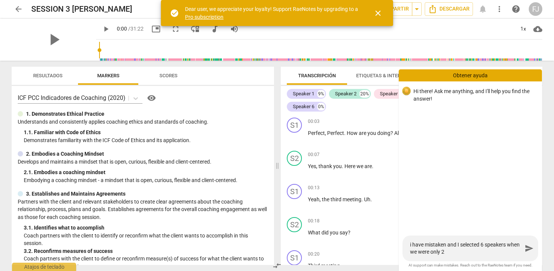
type textarea "i have mistaken and I selected 6 speakers when we were only 2,"
type textarea "i have mistaken and I selected 6 speakers when we were only 2, c"
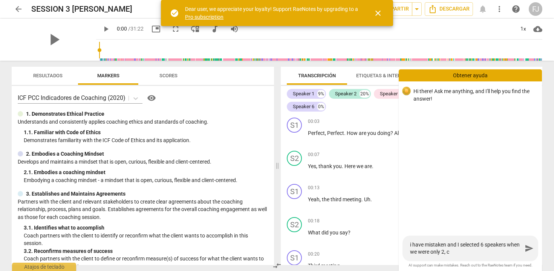
type textarea "i have mistaken and I selected 6 speakers when we were only 2, ca"
type textarea "i have mistaken and I selected 6 speakers when we were only 2, can"
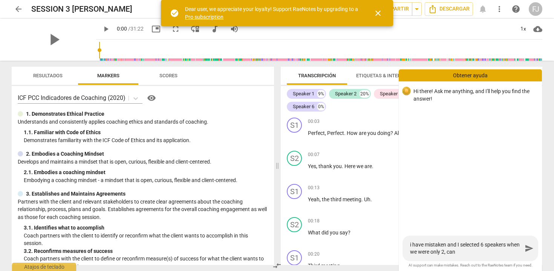
type textarea "i have mistaken and I selected 6 speakers when we were only 2, can"
type textarea "i have mistaken and I selected 6 speakers when we were only 2, can y"
type textarea "i have mistaken and I selected 6 speakers when we were only 2, can yo"
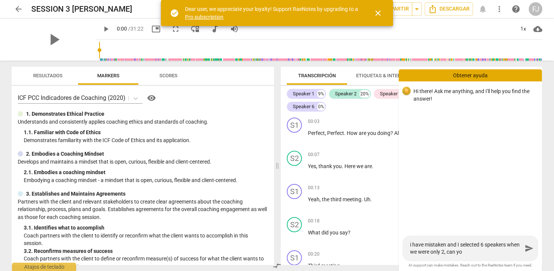
type textarea "i have mistaken and I selected 6 speakers when we were only 2, can you"
type textarea "i have mistaken and I selected 6 speakers when we were only 2, can you r"
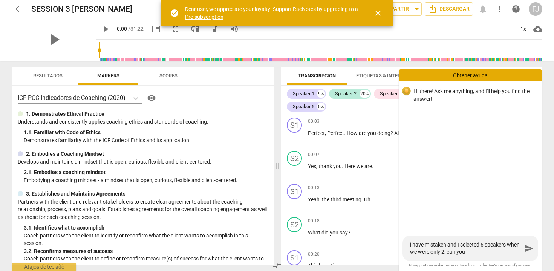
type textarea "i have mistaken and I selected 6 speakers when we were only 2, can you r"
type textarea "i have mistaken and I selected 6 speakers when we were only 2, can you re"
type textarea "i have mistaken and I selected 6 speakers when we were only 2, can you rev"
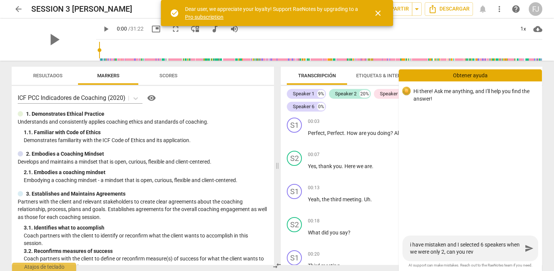
type textarea "i have mistaken and I selected 6 speakers when we were only 2, can you revi"
type textarea "i have mistaken and I selected 6 speakers when we were only 2, can you revie"
type textarea "i have mistaken and I selected 6 speakers when we were only 2, can you review"
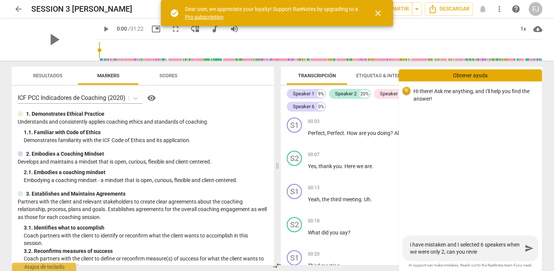
type textarea "i have mistaken and I selected 6 speakers when we were only 2, can you review"
type textarea "i have mistaken and I selected 6 speakers when we were only 2, can you review t"
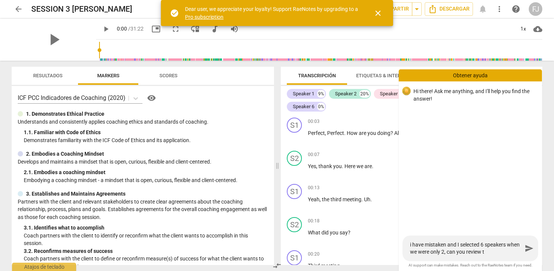
type textarea "i have mistaken and I selected 6 speakers when we were only 2, can you review th"
type textarea "i have mistaken and I selected 6 speakers when we were only 2, can you review t…"
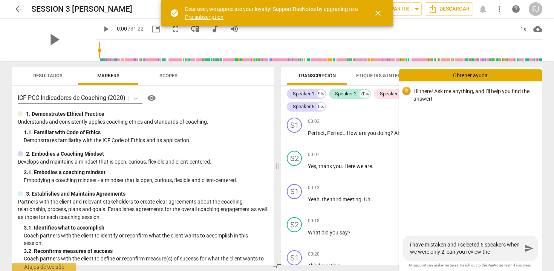
type textarea "i have mistaken and I selected 6 speakers when we were only 2, can you review t…"
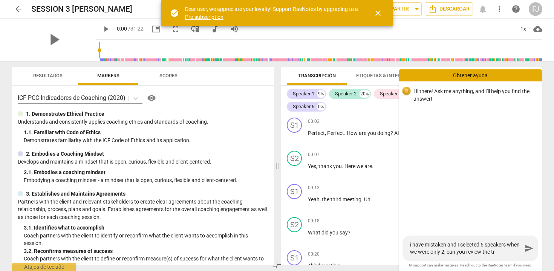
type textarea "i have mistaken and I selected 6 speakers when we were only 2, can you review t…"
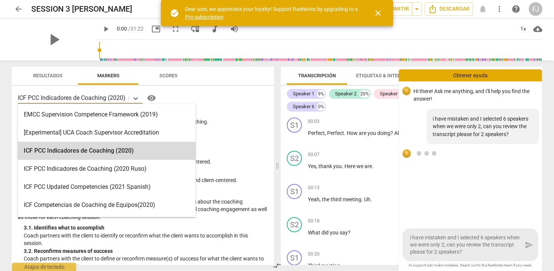
drag, startPoint x: 18, startPoint y: 97, endPoint x: 100, endPoint y: 97, distance: 81.7
click at [100, 97] on p "ICF PCC Indicadores de Coaching (2020)" at bounding box center [72, 97] width 108 height 9
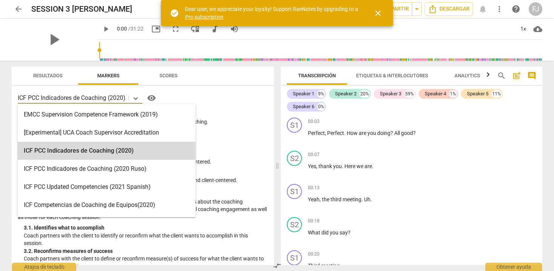
drag, startPoint x: 126, startPoint y: 98, endPoint x: 15, endPoint y: 101, distance: 111.1
click at [14, 101] on div "ICF PCC Indicadores de Coaching (2020) selected, 3 of 16. 16 results available.…" at bounding box center [143, 175] width 262 height 179
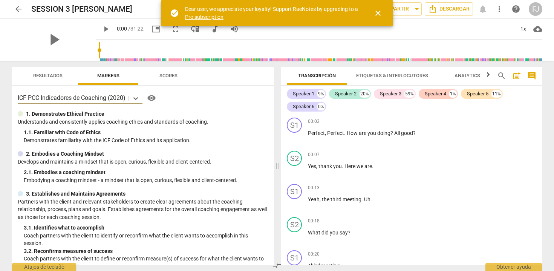
drag, startPoint x: 18, startPoint y: 99, endPoint x: 74, endPoint y: 101, distance: 55.8
click at [74, 101] on p "ICF PCC Indicadores de Coaching (2020)" at bounding box center [72, 97] width 108 height 9
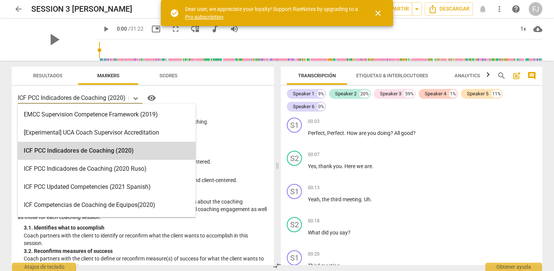
click at [129, 99] on span at bounding box center [128, 98] width 0 height 5
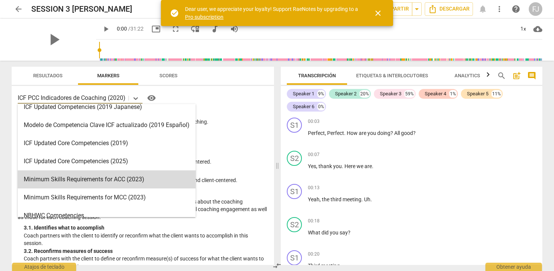
scroll to position [113, 0]
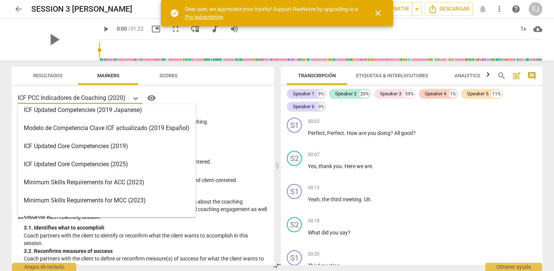
click at [135, 164] on div "ICF Updated Core Competencies (2025)" at bounding box center [107, 164] width 178 height 18
